Goal: Transaction & Acquisition: Purchase product/service

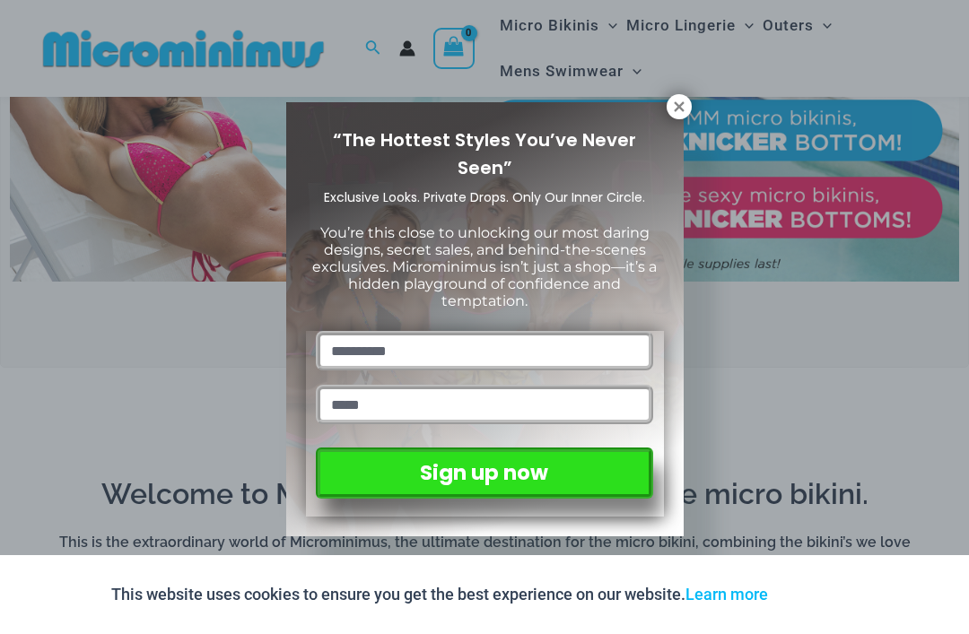
scroll to position [644, 0]
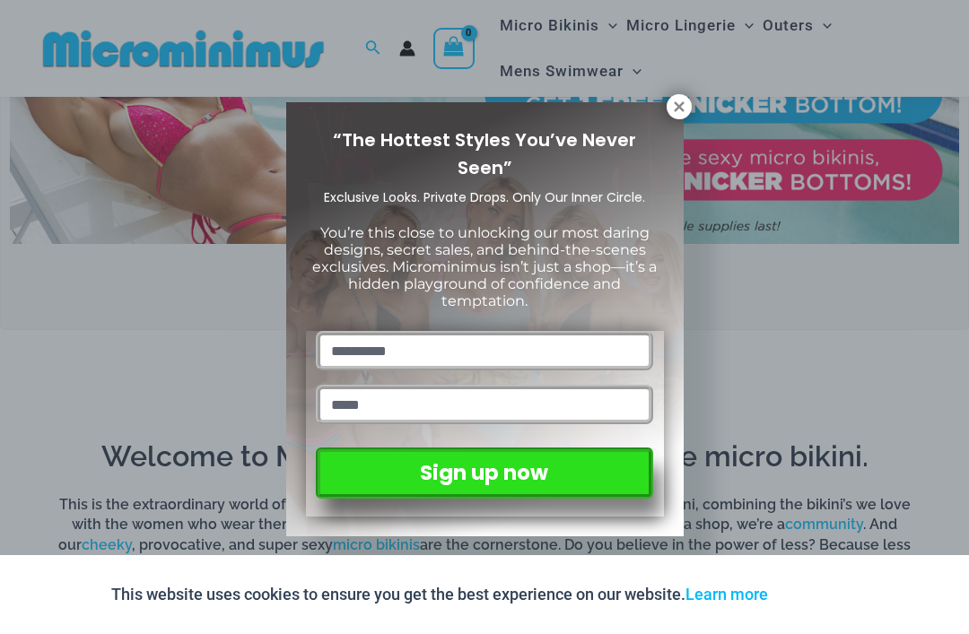
click at [677, 105] on icon at bounding box center [679, 106] width 10 height 10
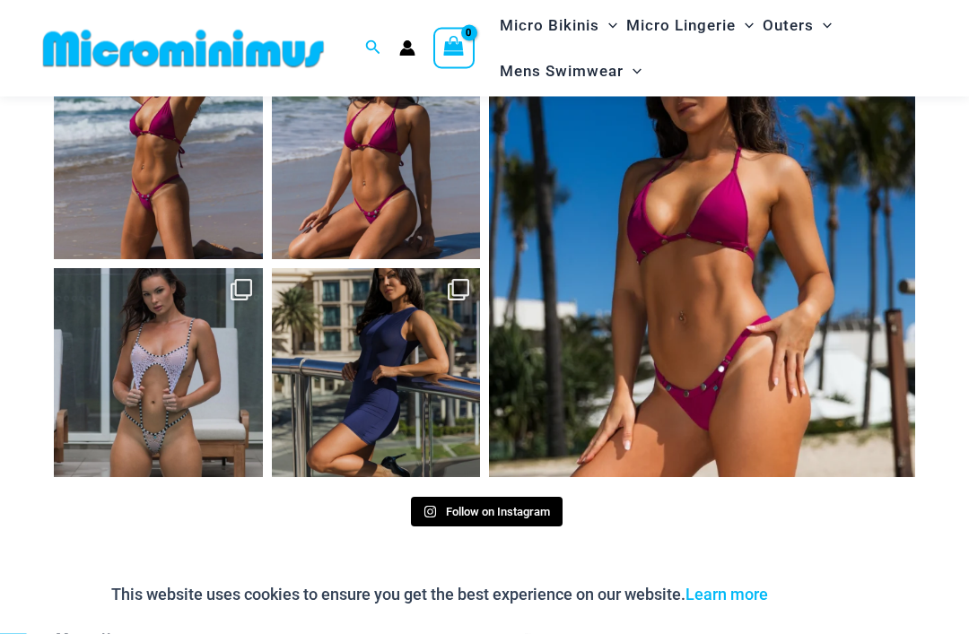
scroll to position [7216, 0]
click at [183, 301] on link "Open" at bounding box center [158, 372] width 209 height 209
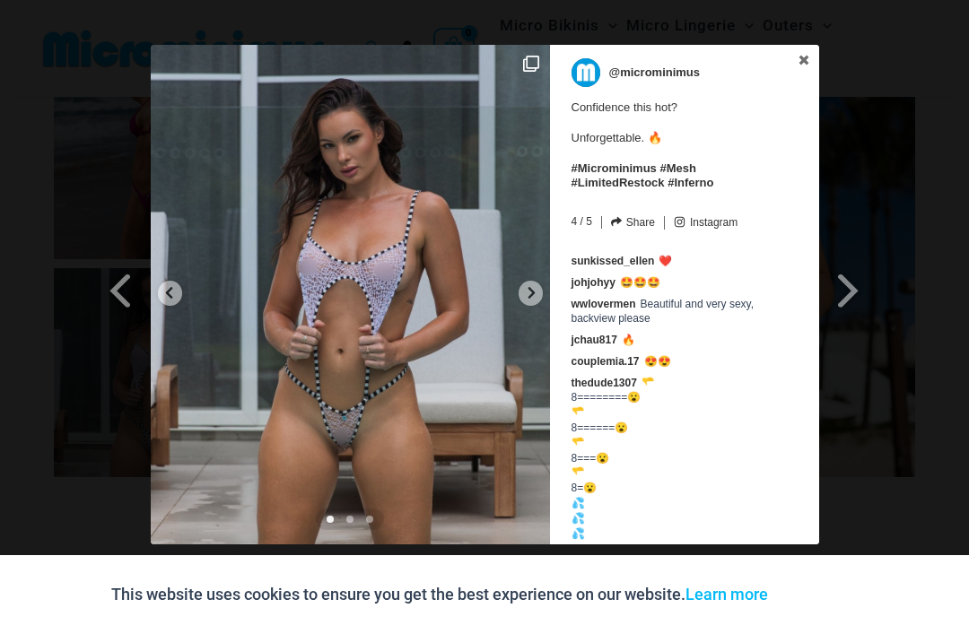
click at [175, 295] on icon at bounding box center [168, 292] width 13 height 13
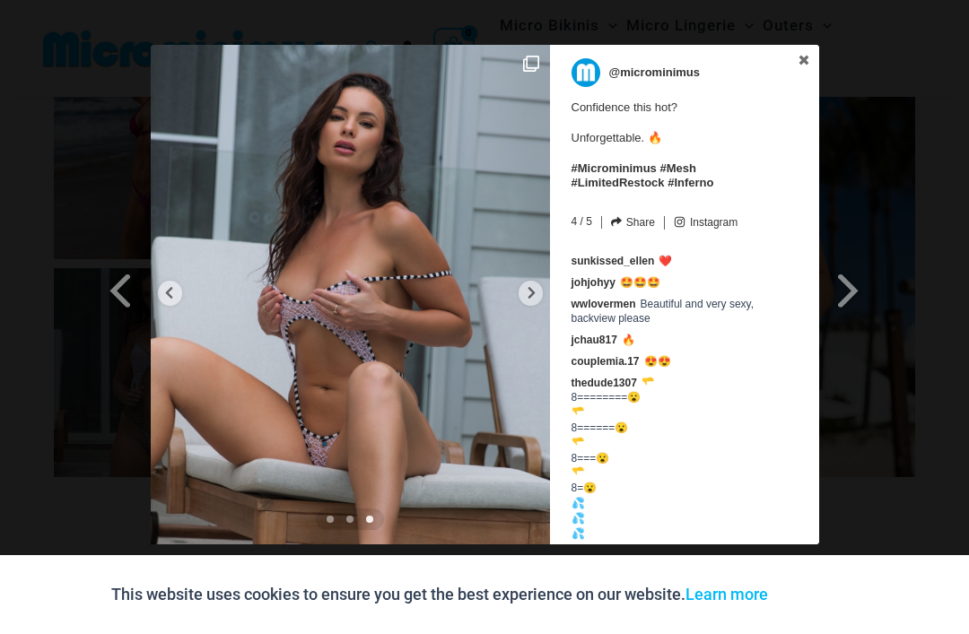
click at [167, 299] on icon at bounding box center [168, 292] width 13 height 13
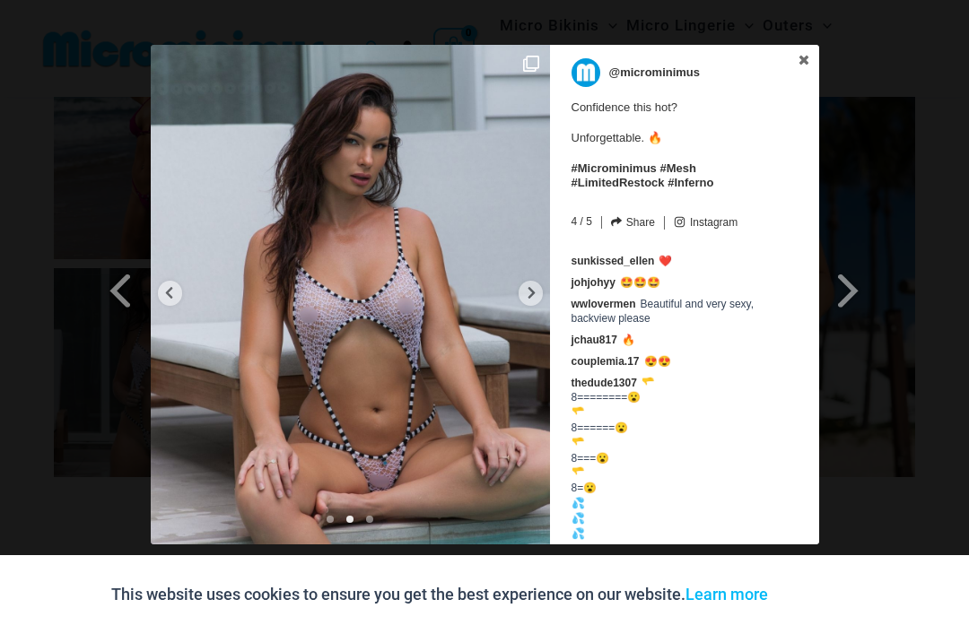
click at [804, 51] on link at bounding box center [804, 61] width 30 height 32
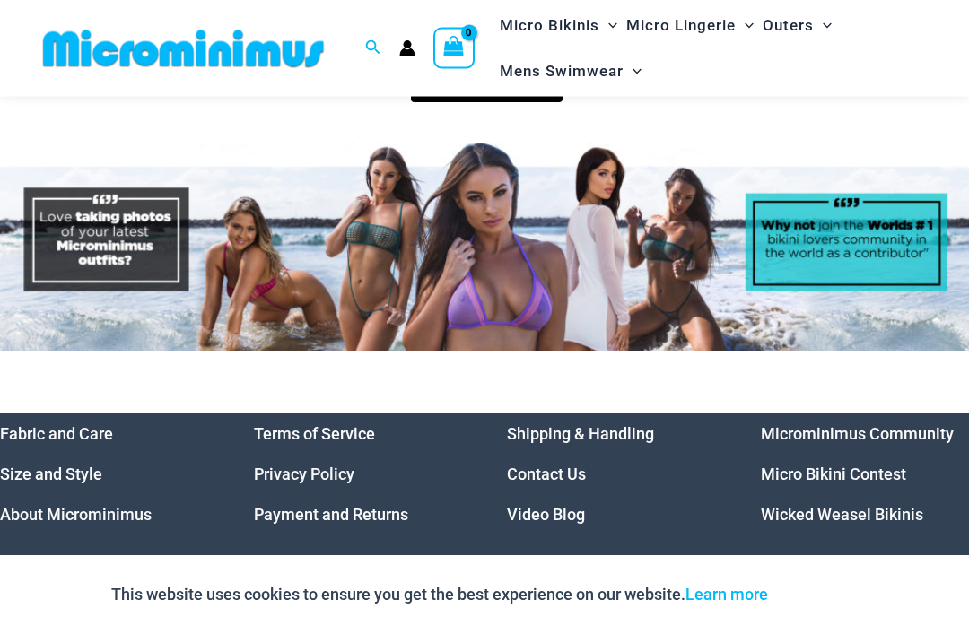
scroll to position [7729, 0]
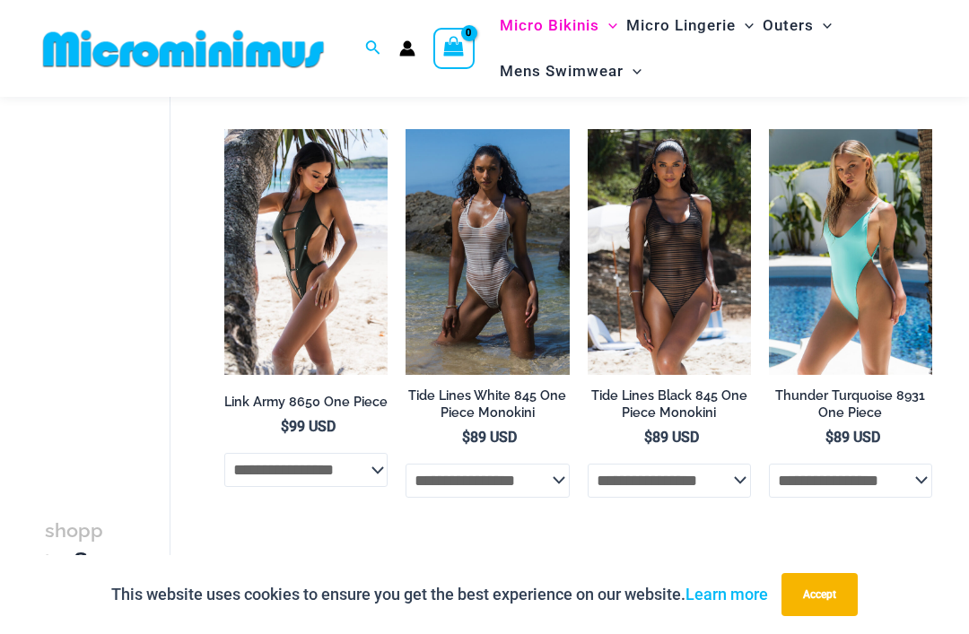
scroll to position [1475, 0]
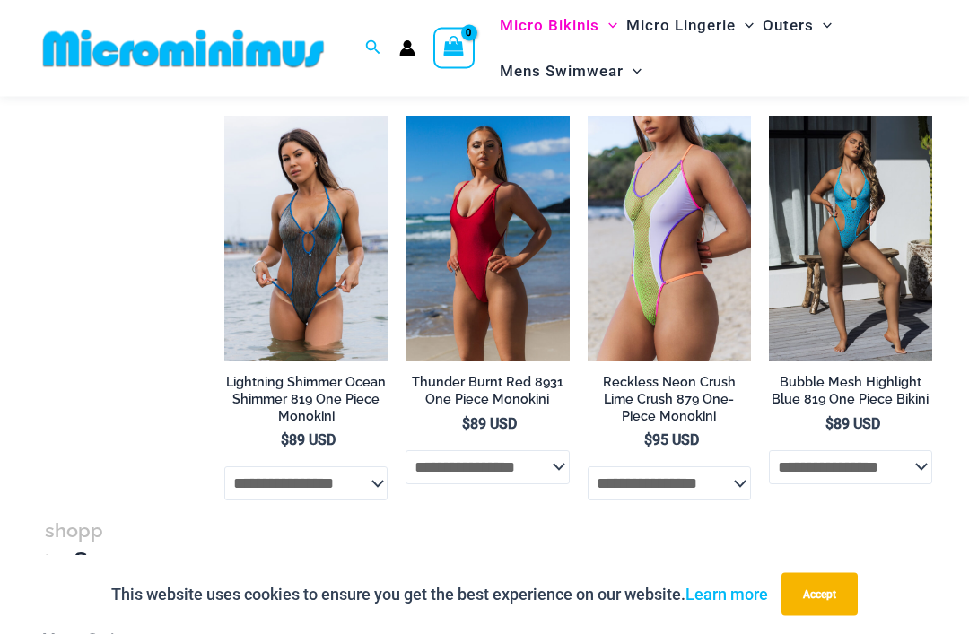
click at [471, 467] on select "**********" at bounding box center [486, 468] width 163 height 34
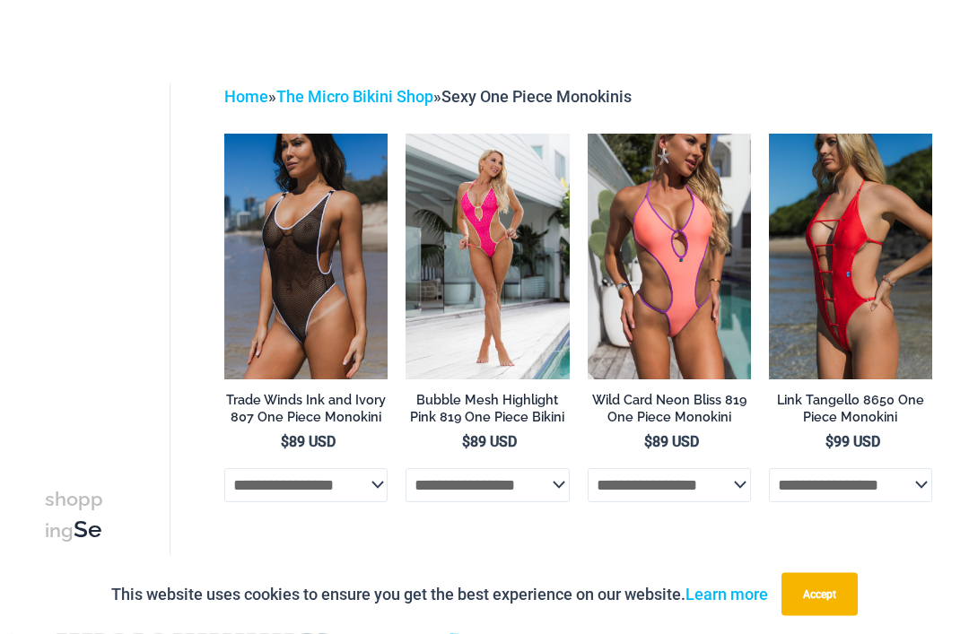
scroll to position [0, 0]
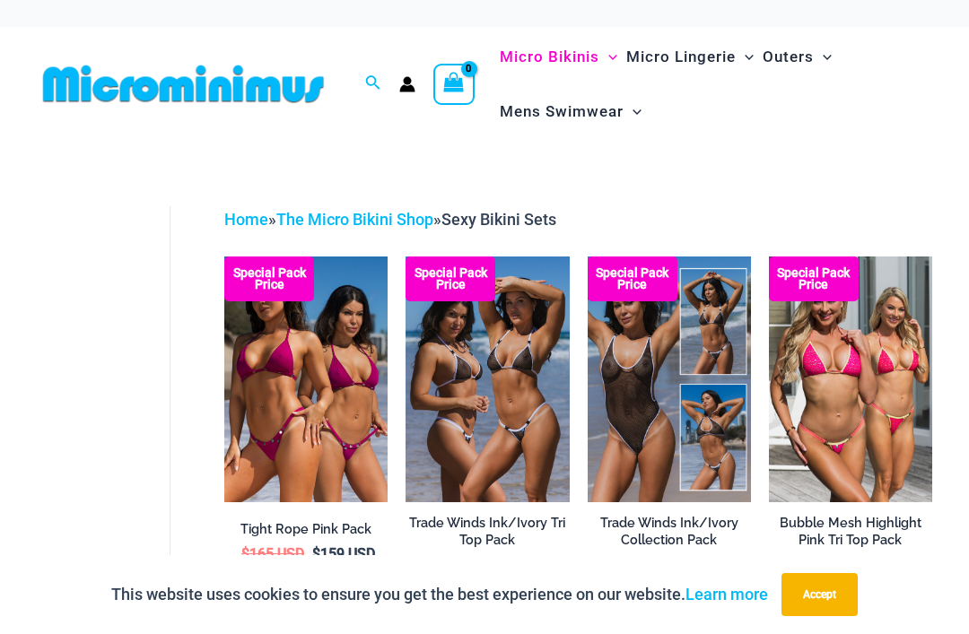
click at [825, 585] on button "Accept" at bounding box center [819, 594] width 76 height 43
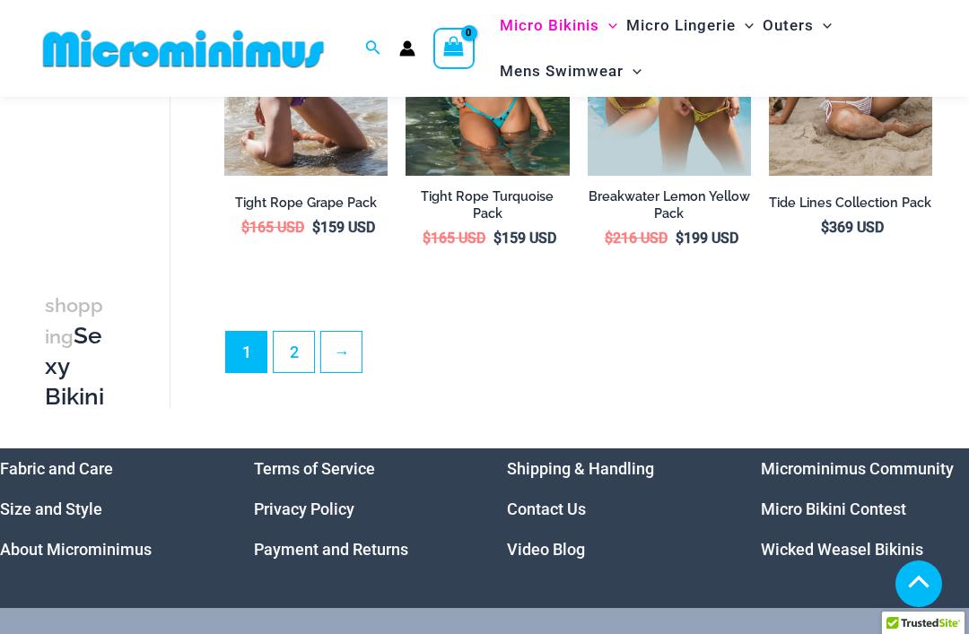
scroll to position [3041, 0]
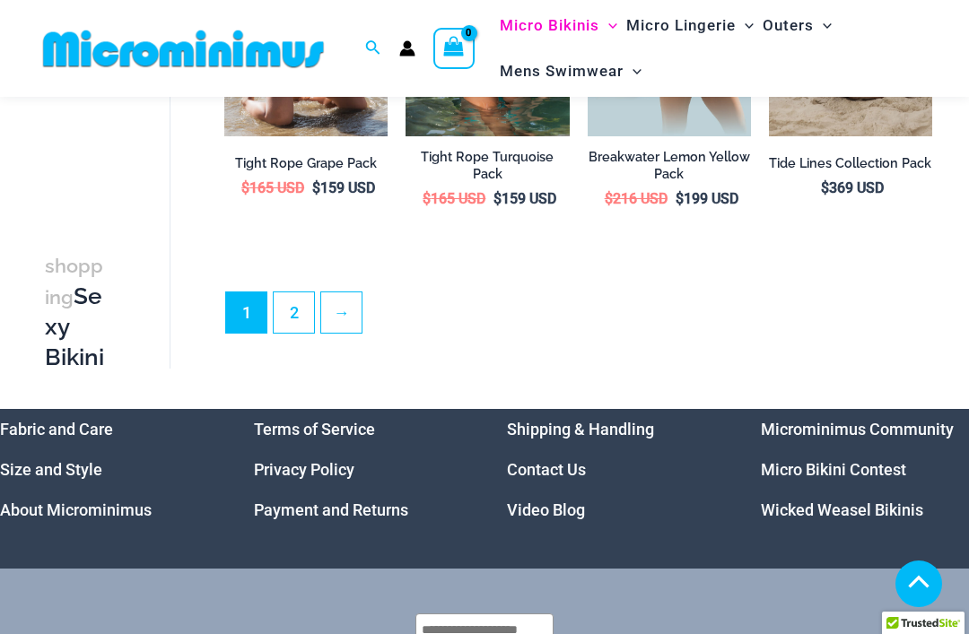
click at [298, 299] on link "2" at bounding box center [294, 312] width 40 height 40
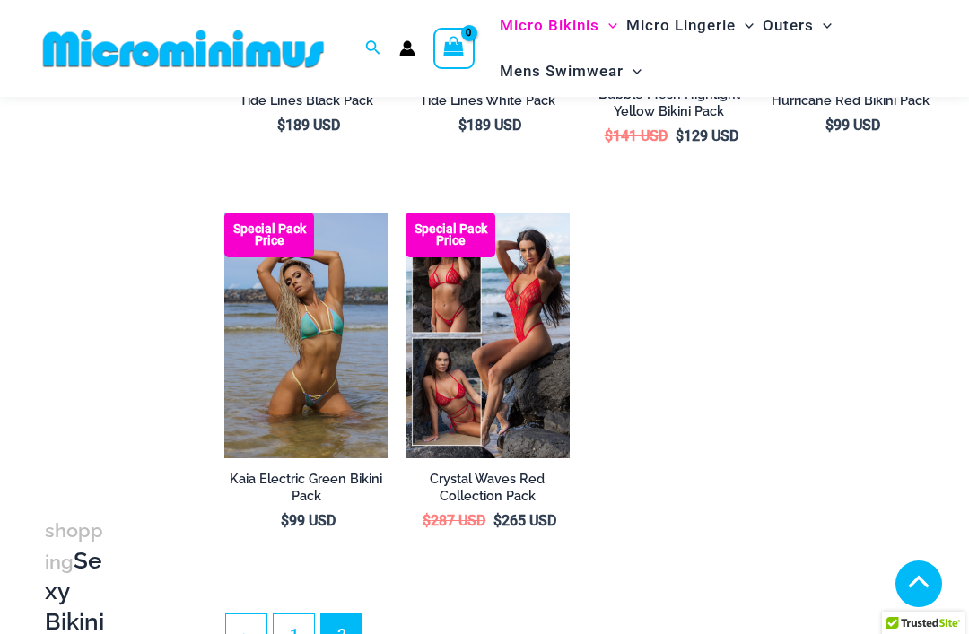
scroll to position [412, 0]
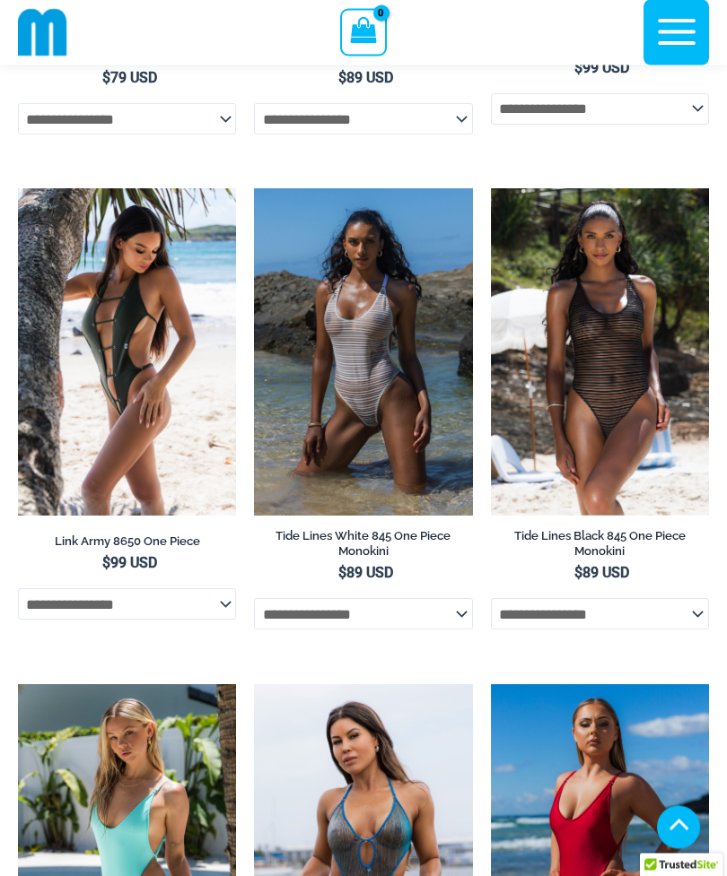
scroll to position [1820, 0]
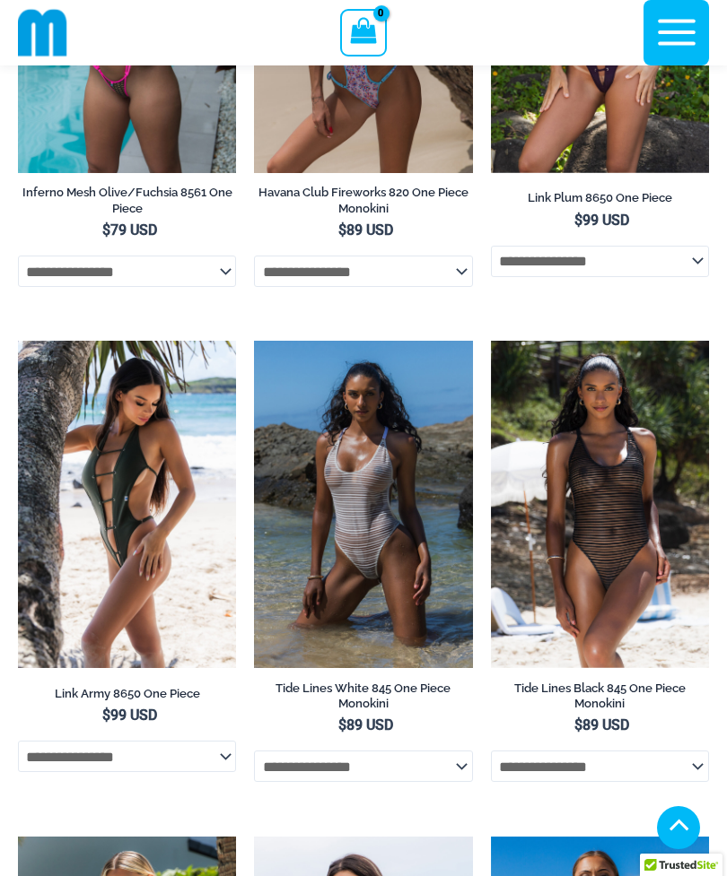
click at [669, 31] on icon "button" at bounding box center [677, 33] width 38 height 26
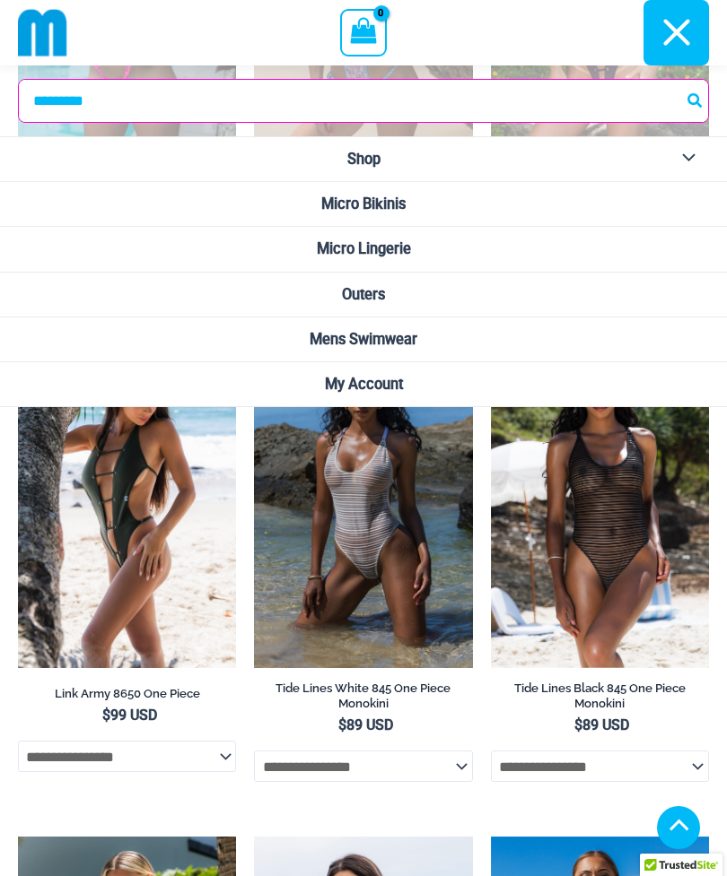
click at [265, 153] on link "Shop" at bounding box center [363, 159] width 727 height 45
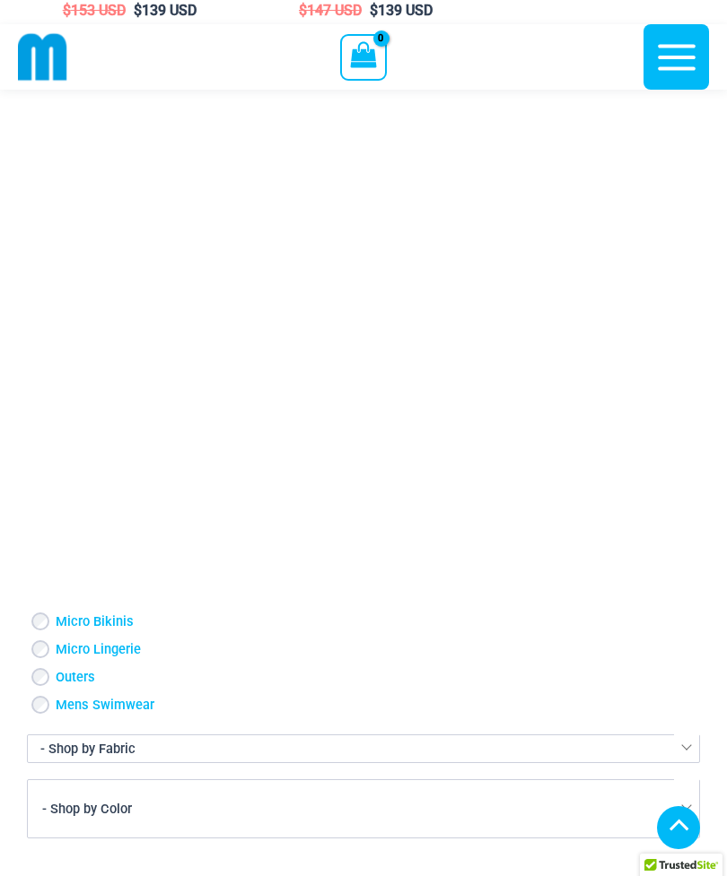
scroll to position [5154, 0]
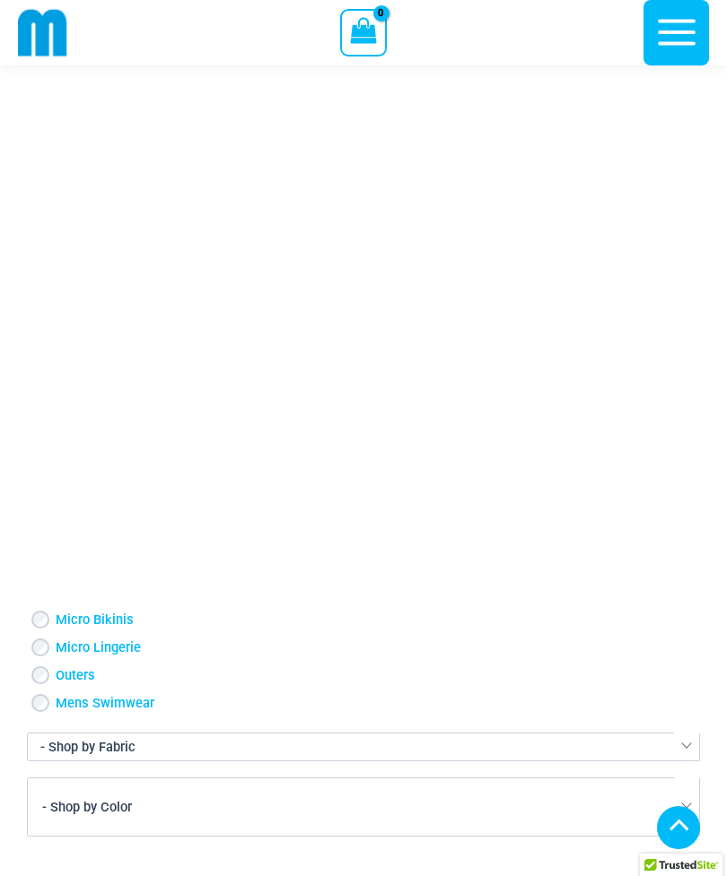
click at [671, 39] on icon "button" at bounding box center [676, 32] width 45 height 45
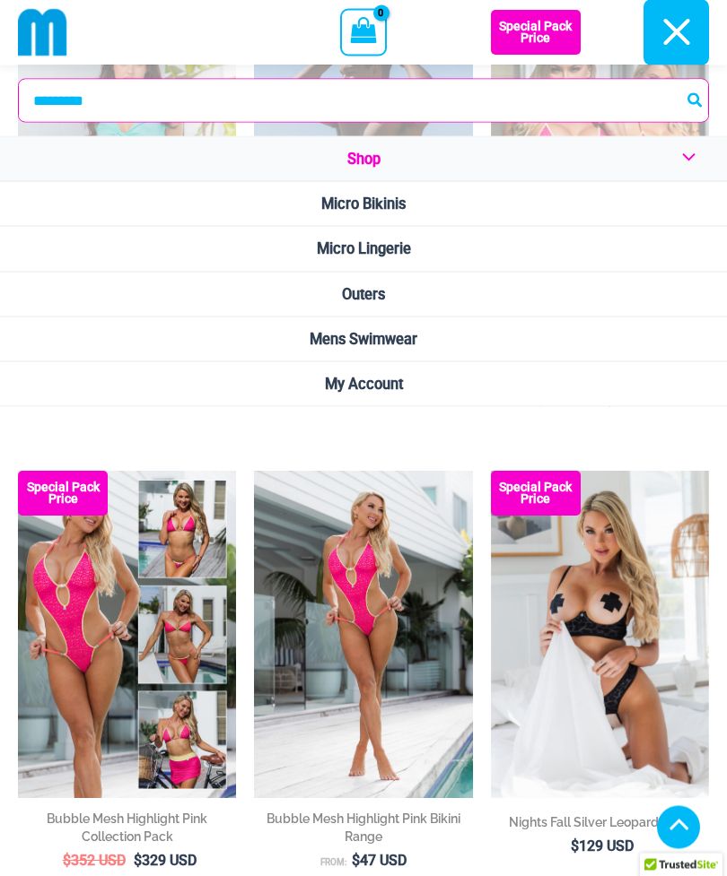
scroll to position [1110, 0]
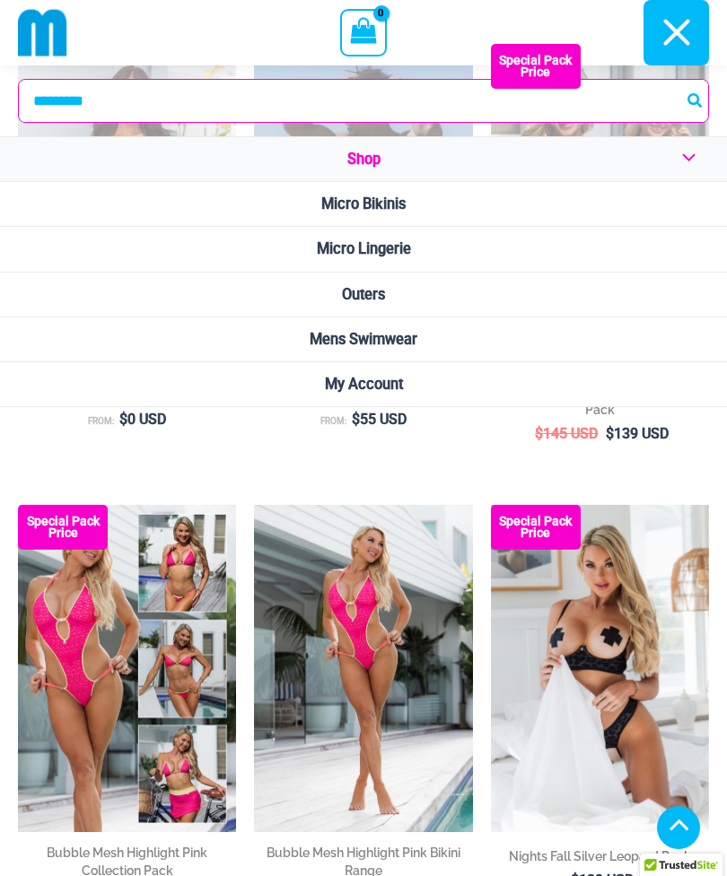
click at [365, 293] on span "Outers" at bounding box center [363, 294] width 43 height 17
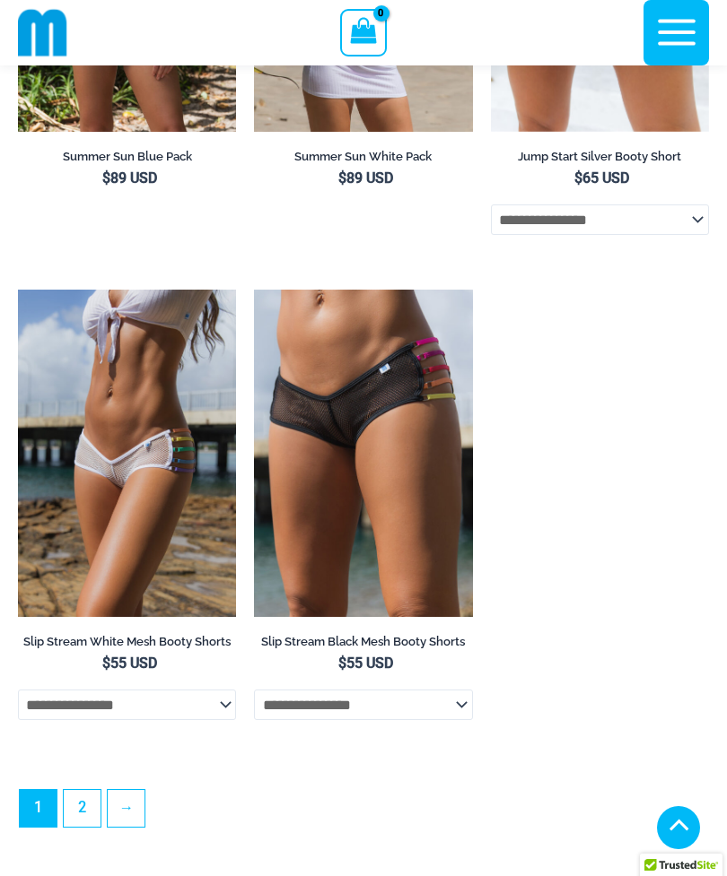
scroll to position [4903, 0]
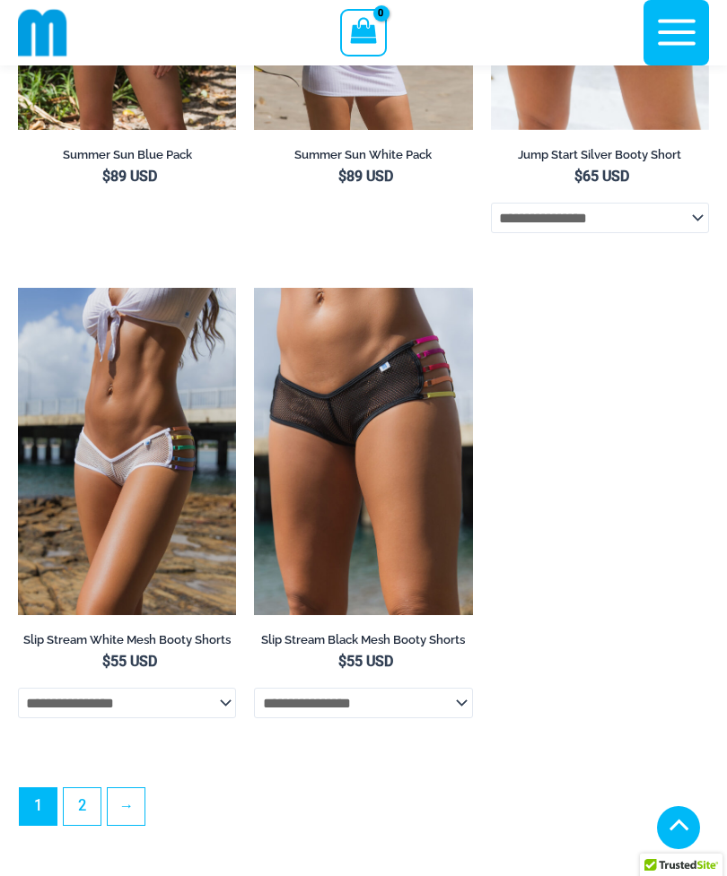
click at [25, 9] on img at bounding box center [42, 32] width 49 height 49
